Goal: Task Accomplishment & Management: Manage account settings

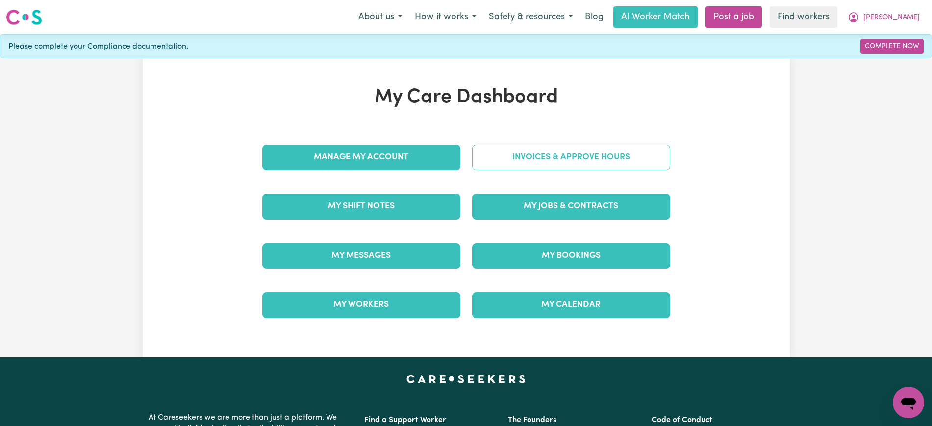
click at [500, 154] on link "Invoices & Approve Hours" at bounding box center [571, 157] width 198 height 25
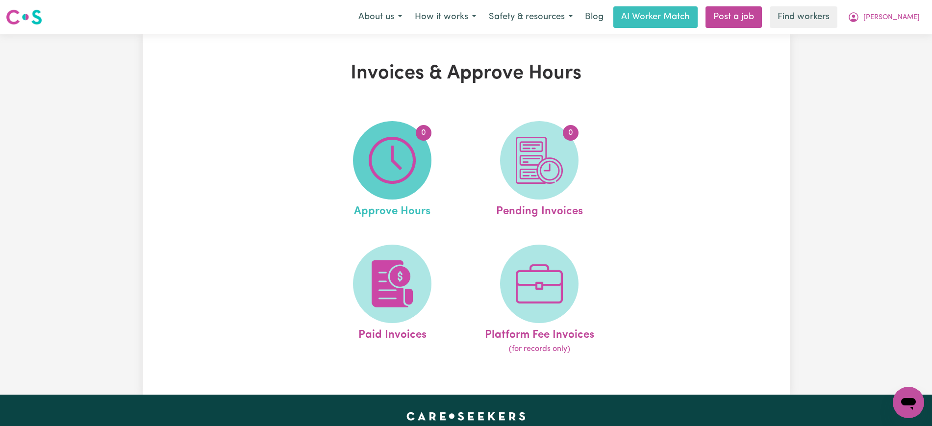
click at [400, 173] on img at bounding box center [392, 160] width 47 height 47
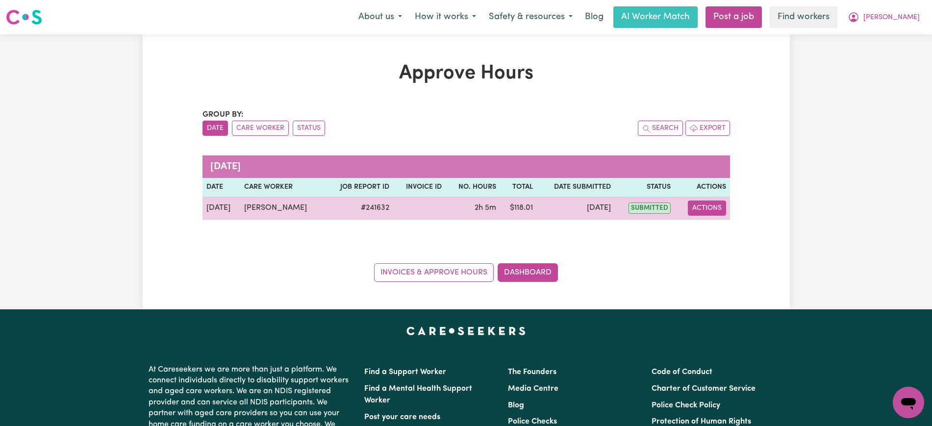
click at [717, 208] on button "Actions" at bounding box center [707, 207] width 38 height 15
click at [723, 230] on link "View Job Report" at bounding box center [732, 231] width 84 height 20
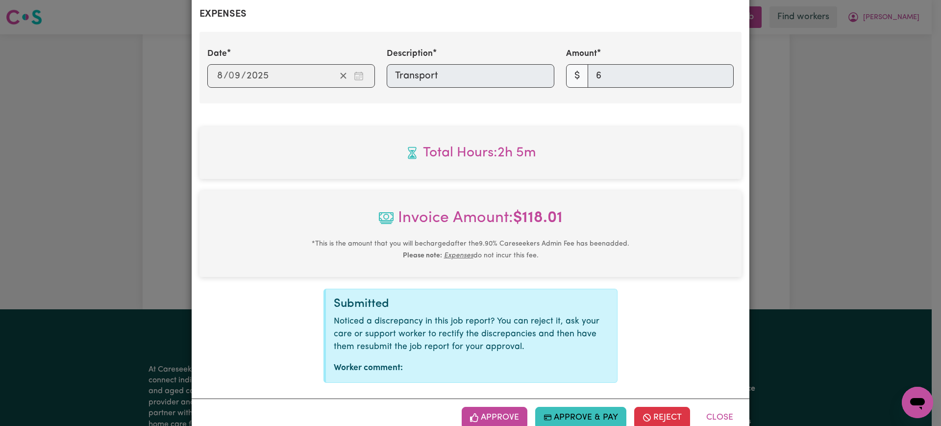
scroll to position [403, 0]
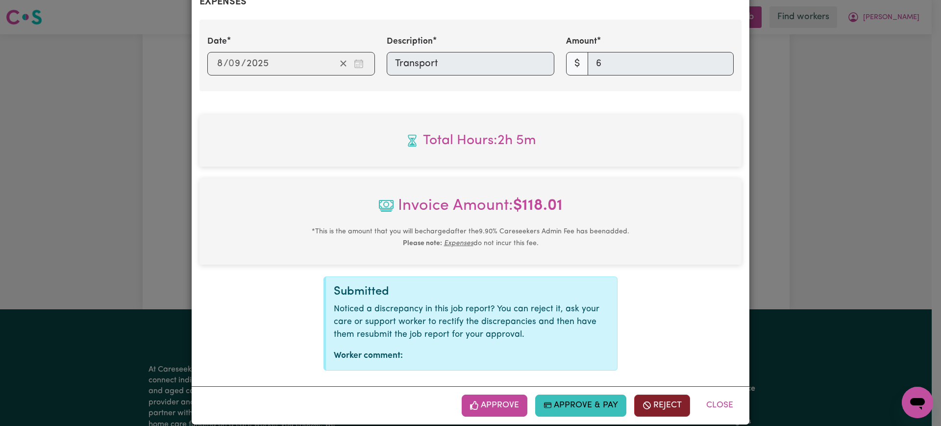
click at [643, 399] on span "button" at bounding box center [647, 405] width 9 height 13
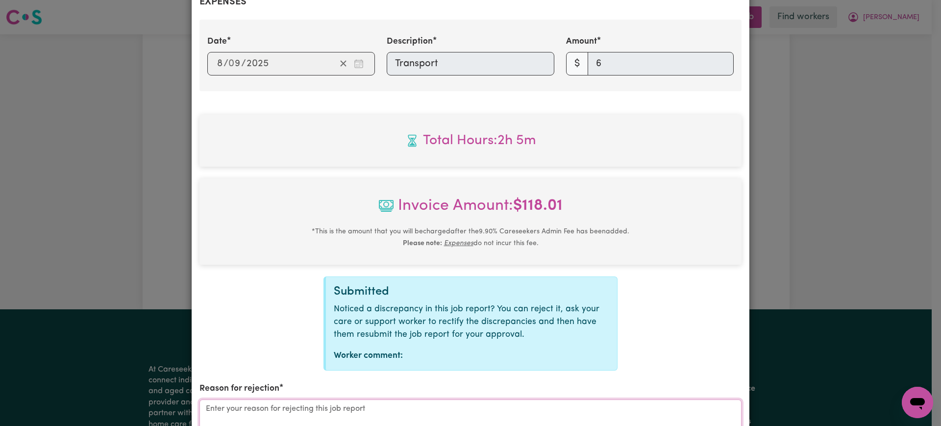
drag, startPoint x: 402, startPoint y: 400, endPoint x: 395, endPoint y: 412, distance: 13.5
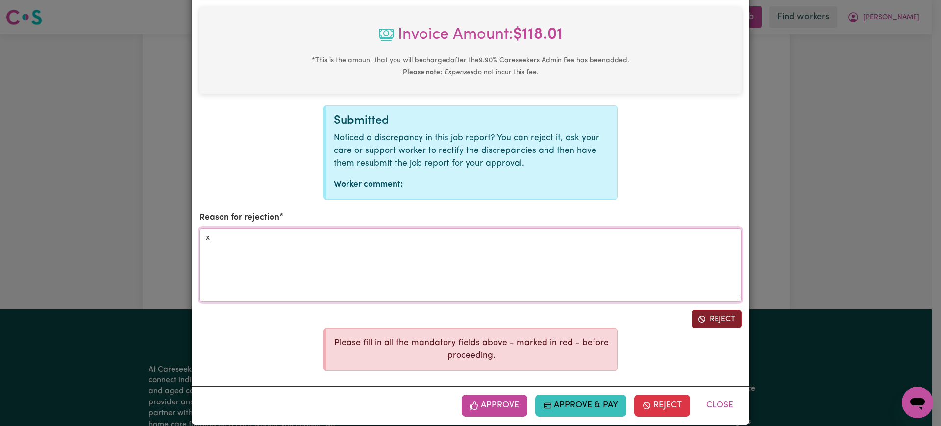
type textarea "x"
click at [722, 310] on button "Reject" at bounding box center [717, 319] width 50 height 19
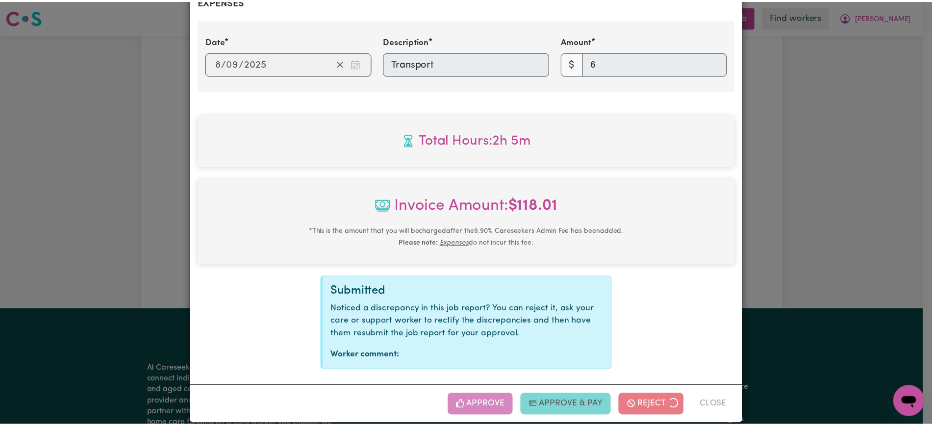
scroll to position [304, 0]
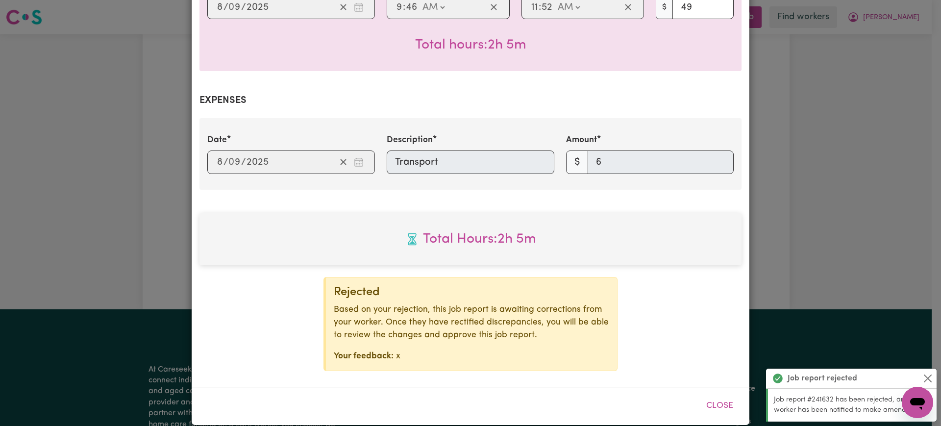
drag, startPoint x: 801, startPoint y: 196, endPoint x: 801, endPoint y: 217, distance: 21.1
click at [801, 197] on div "Job Report # 241632 - [PERSON_NAME] Summary Job report # 241632 Client name: [P…" at bounding box center [470, 213] width 941 height 426
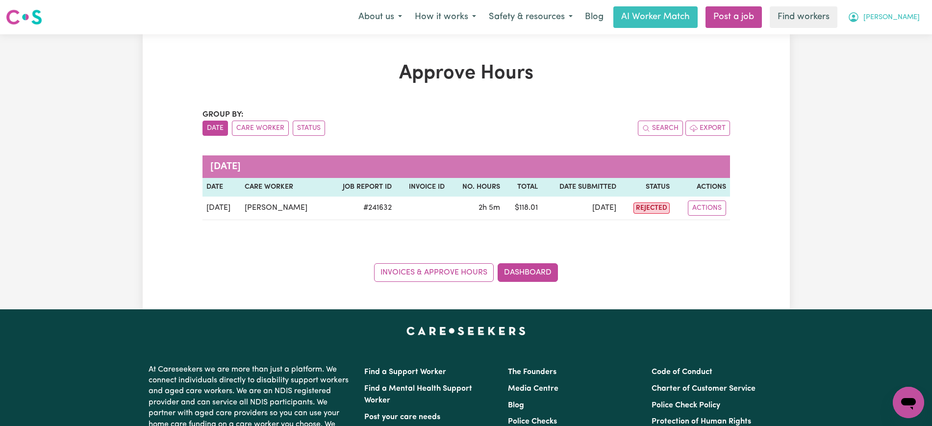
click at [899, 18] on button "[PERSON_NAME]" at bounding box center [883, 17] width 85 height 21
click at [885, 59] on link "Logout" at bounding box center [886, 56] width 77 height 19
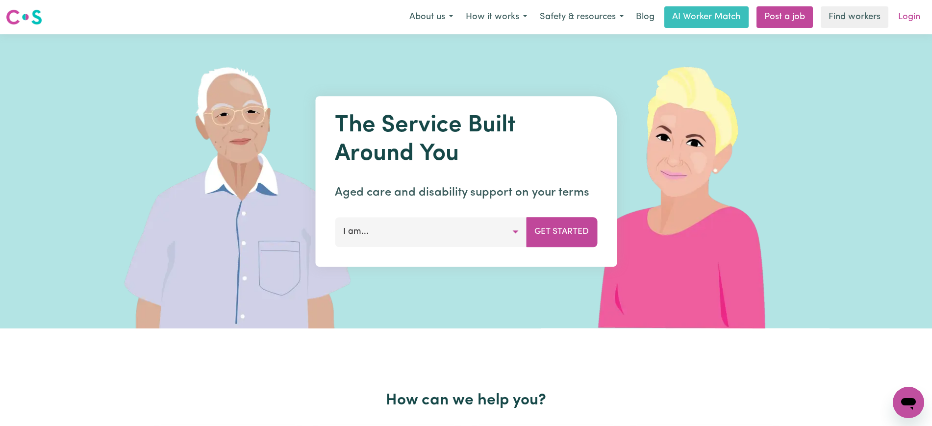
click at [906, 15] on link "Login" at bounding box center [909, 17] width 34 height 22
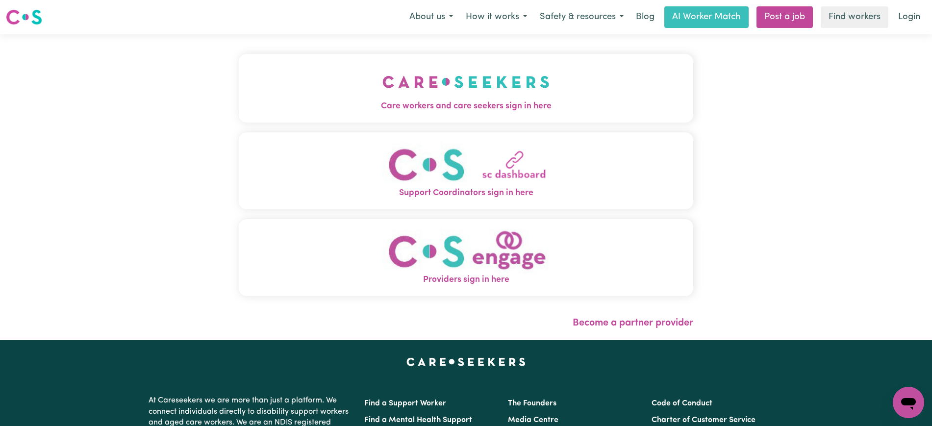
click at [303, 98] on button "Care workers and care seekers sign in here" at bounding box center [466, 88] width 454 height 69
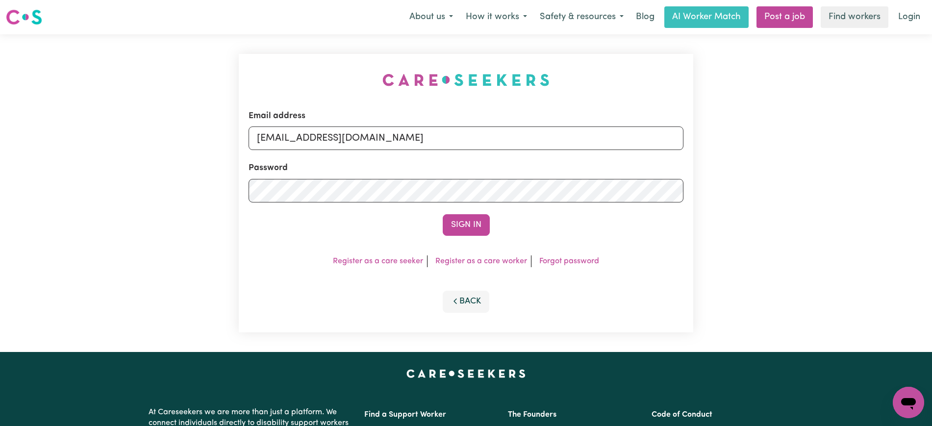
drag, startPoint x: 232, startPoint y: 51, endPoint x: 351, endPoint y: 82, distance: 123.7
click at [232, 50] on div "Email address [EMAIL_ADDRESS][DOMAIN_NAME] Password Sign In Register as a care …" at bounding box center [466, 193] width 932 height 318
drag, startPoint x: 307, startPoint y: 138, endPoint x: 655, endPoint y: 137, distance: 348.0
click at [652, 138] on input "[EMAIL_ADDRESS][DOMAIN_NAME]" at bounding box center [466, 138] width 435 height 24
paste input "[PERSON_NAME][EMAIL_ADDRESS][DOMAIN_NAME]"
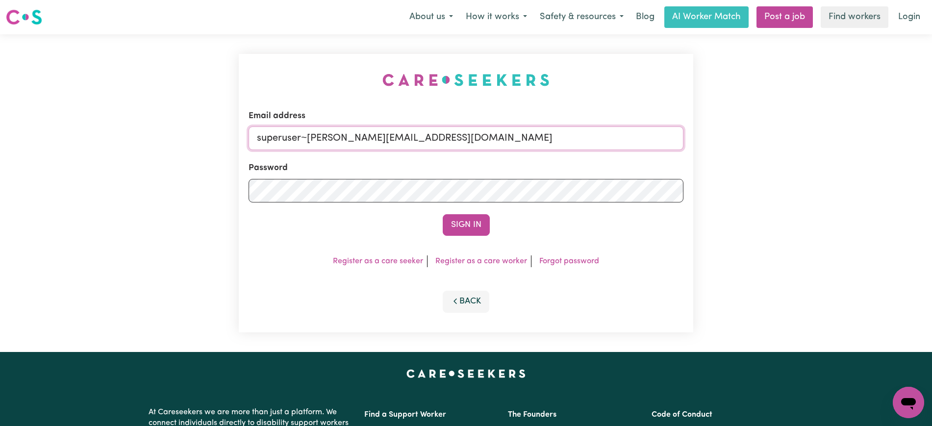
type input "superuser~[PERSON_NAME][EMAIL_ADDRESS][DOMAIN_NAME]"
click at [518, 72] on div "Email address superuser~[PERSON_NAME][EMAIL_ADDRESS][DOMAIN_NAME] Password Sign…" at bounding box center [466, 193] width 454 height 278
click at [474, 226] on button "Sign In" at bounding box center [466, 225] width 47 height 22
